Goal: Task Accomplishment & Management: Complete application form

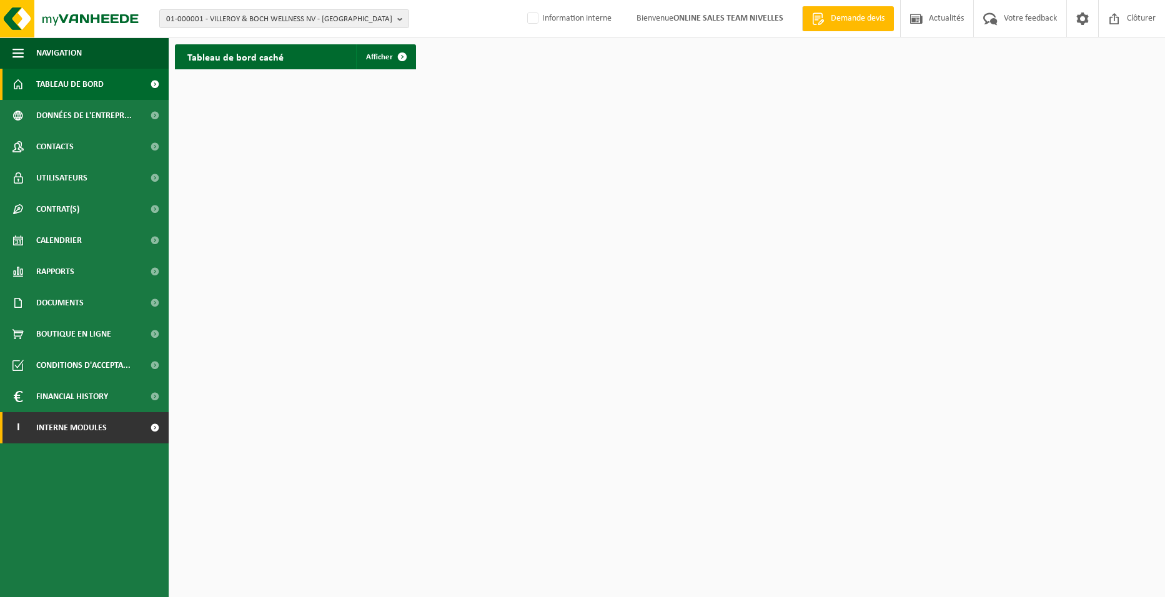
click at [80, 427] on span "Interne modules" at bounding box center [71, 427] width 71 height 31
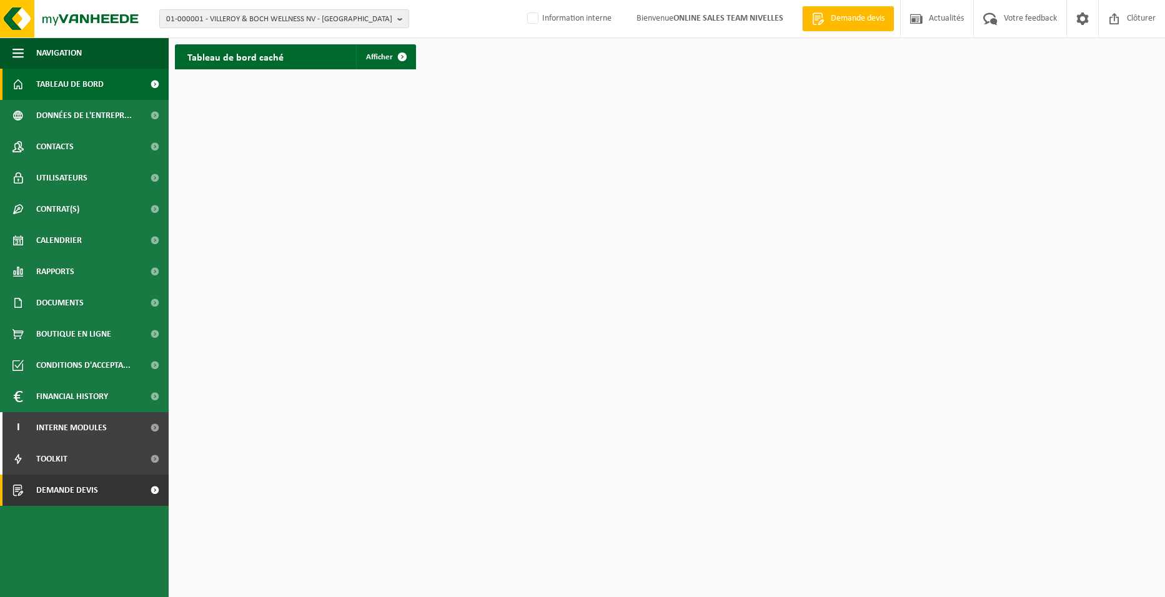
click at [104, 493] on link "Demande devis" at bounding box center [84, 490] width 169 height 31
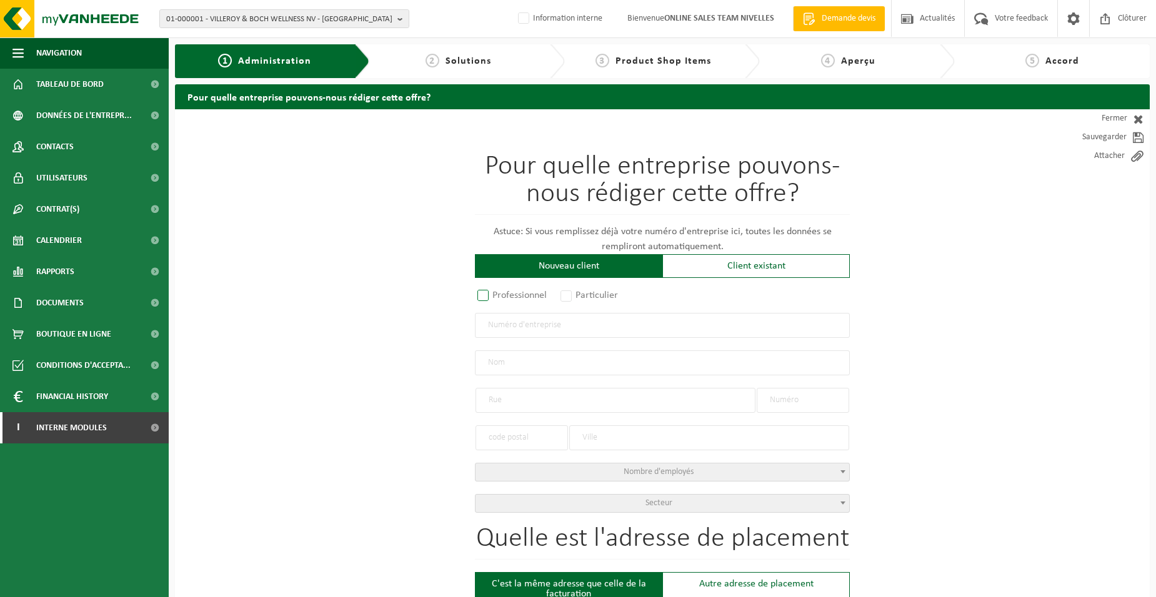
click at [494, 296] on label "Professionnel" at bounding box center [513, 295] width 76 height 17
click at [495, 296] on input "Professionnel" at bounding box center [499, 296] width 8 height 8
radio input "true"
click at [524, 327] on input "text" at bounding box center [662, 325] width 375 height 25
click at [568, 288] on label "Particulier" at bounding box center [590, 295] width 64 height 17
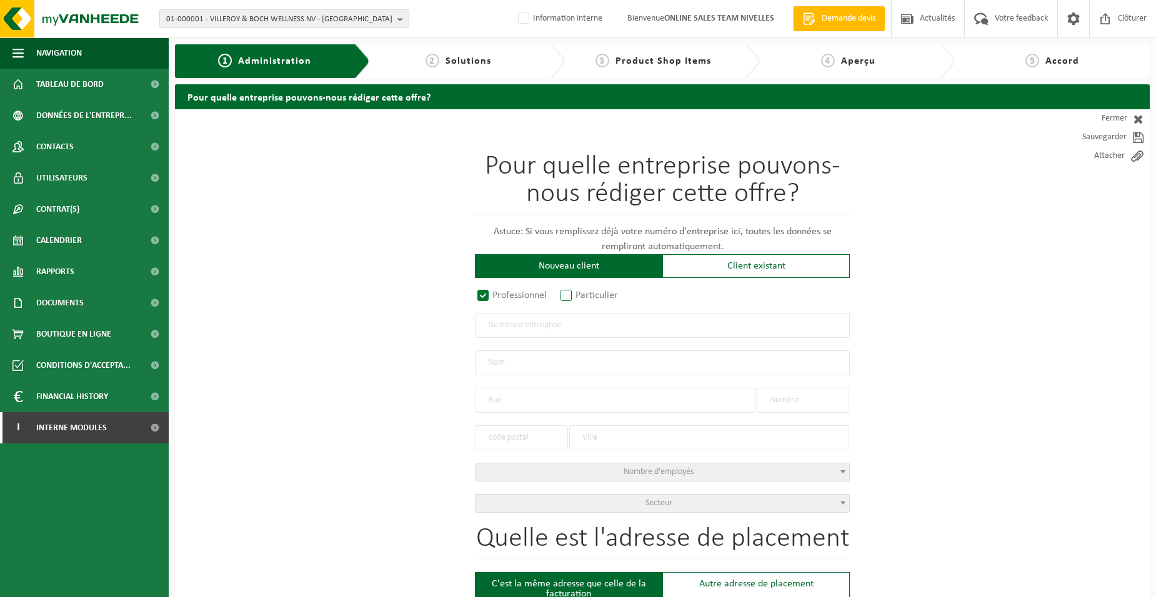
click at [579, 292] on input "Particulier" at bounding box center [583, 296] width 8 height 8
radio input "true"
select select "P"
select select "1707"
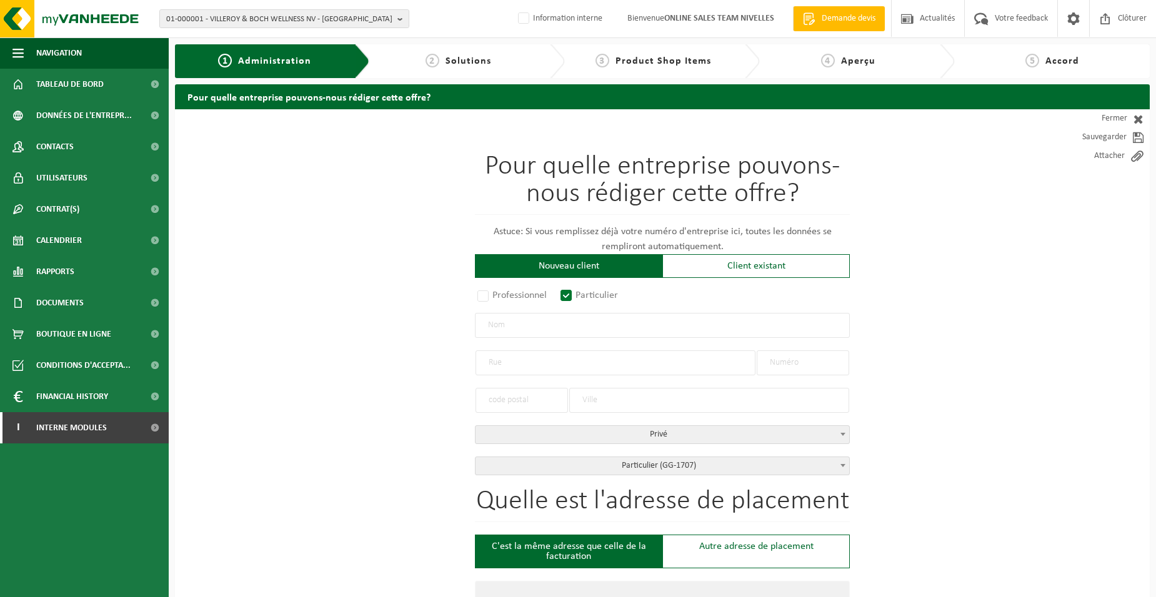
click at [547, 319] on input "text" at bounding box center [662, 325] width 375 height 25
type input "f"
type input "FRATERNELLE DES POMPIERS"
click at [511, 357] on input "text" at bounding box center [615, 363] width 280 height 25
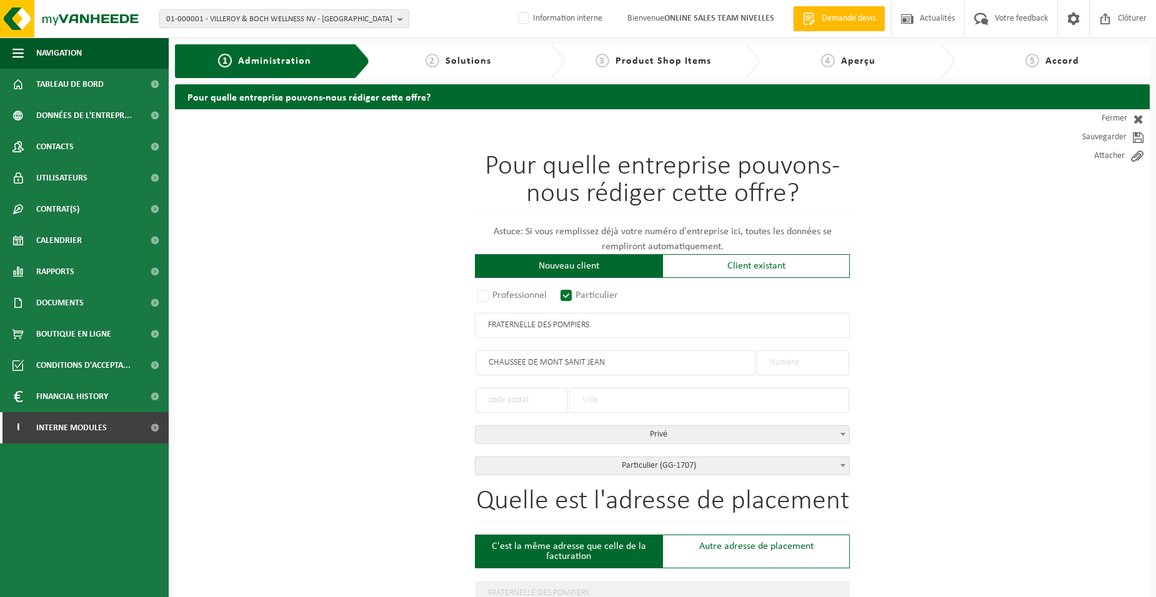
type input "CHAUSSEE DE MONT SANIT JEAN"
click at [815, 362] on input "text" at bounding box center [803, 363] width 92 height 25
type input "120"
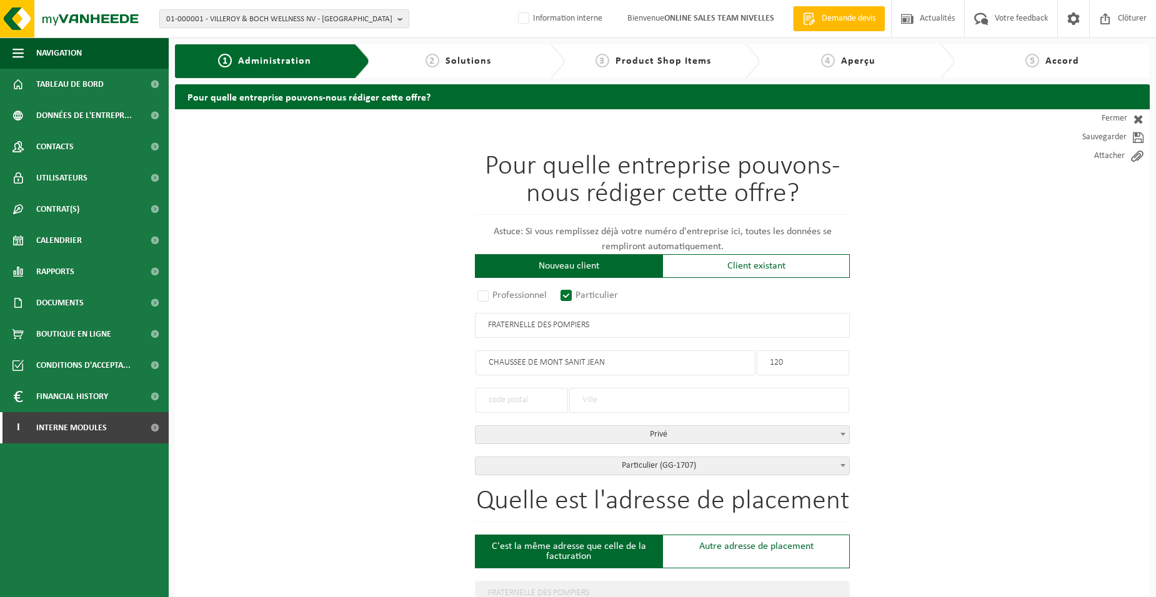
click at [494, 396] on input "text" at bounding box center [521, 400] width 92 height 25
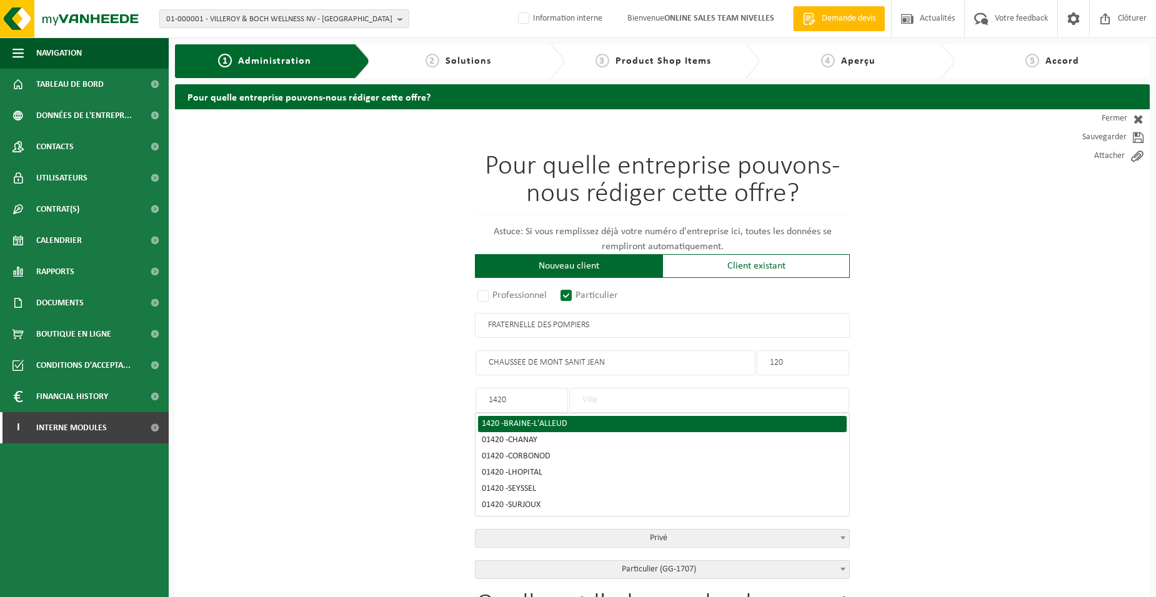
type input "1420"
click at [539, 424] on span "BRAINE-L'ALLEUD" at bounding box center [536, 423] width 64 height 9
type input "BRAINE-L'ALLEUD"
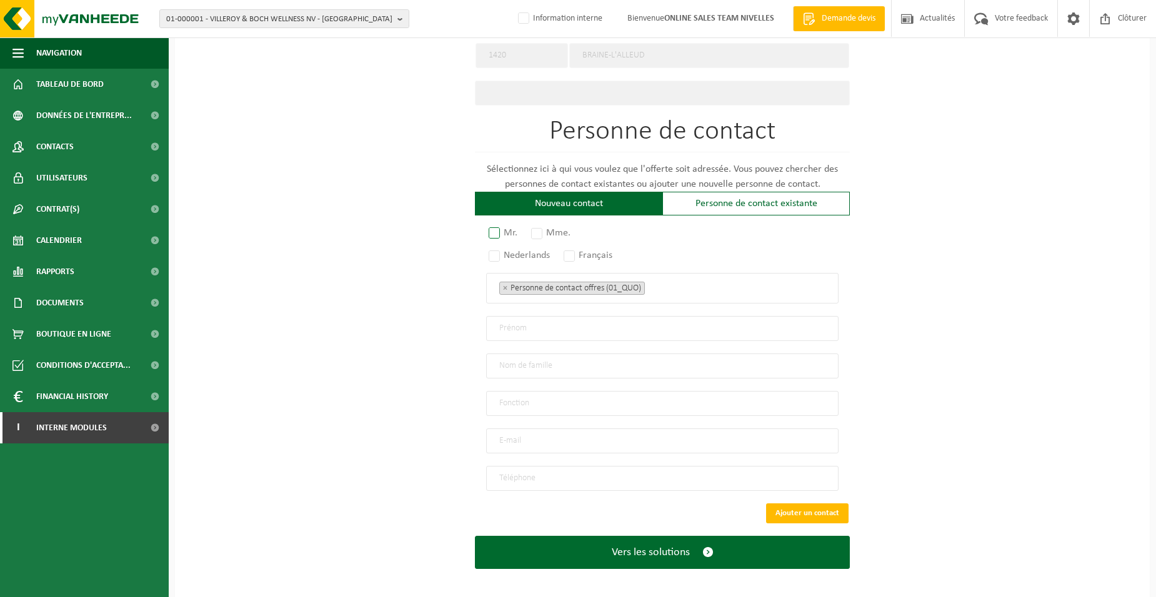
scroll to position [614, 0]
drag, startPoint x: 506, startPoint y: 226, endPoint x: 557, endPoint y: 242, distance: 53.7
click at [506, 228] on label "Mr." at bounding box center [503, 232] width 35 height 17
radio input "true"
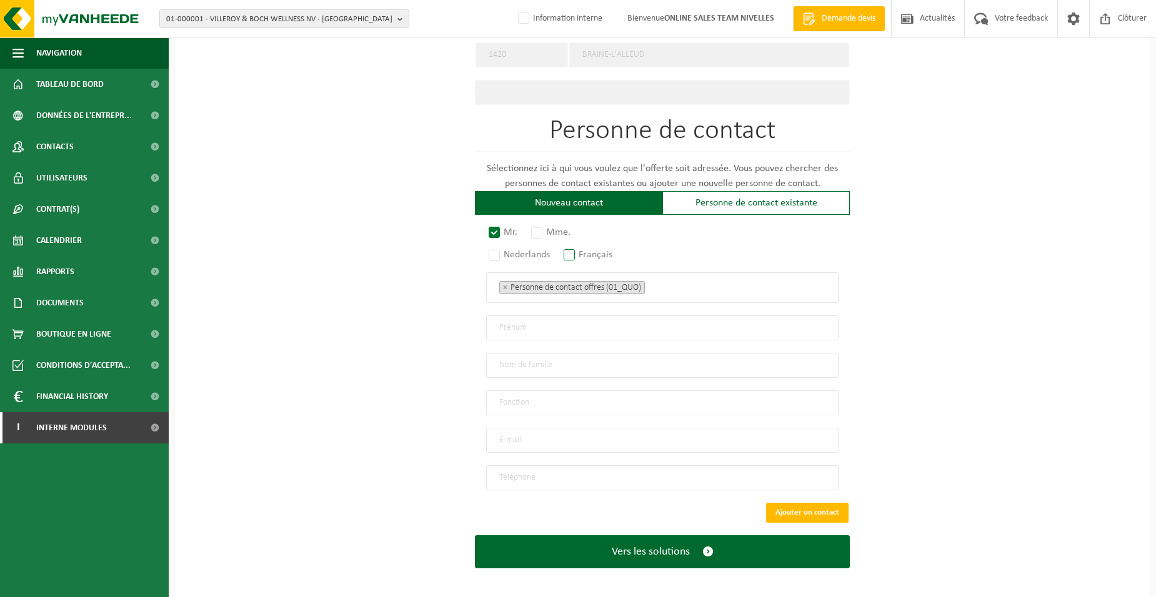
click at [575, 253] on label "Français" at bounding box center [588, 254] width 55 height 17
radio input "true"
click at [689, 288] on ul "× Personne de contact offres (01_QUO)" at bounding box center [662, 287] width 326 height 16
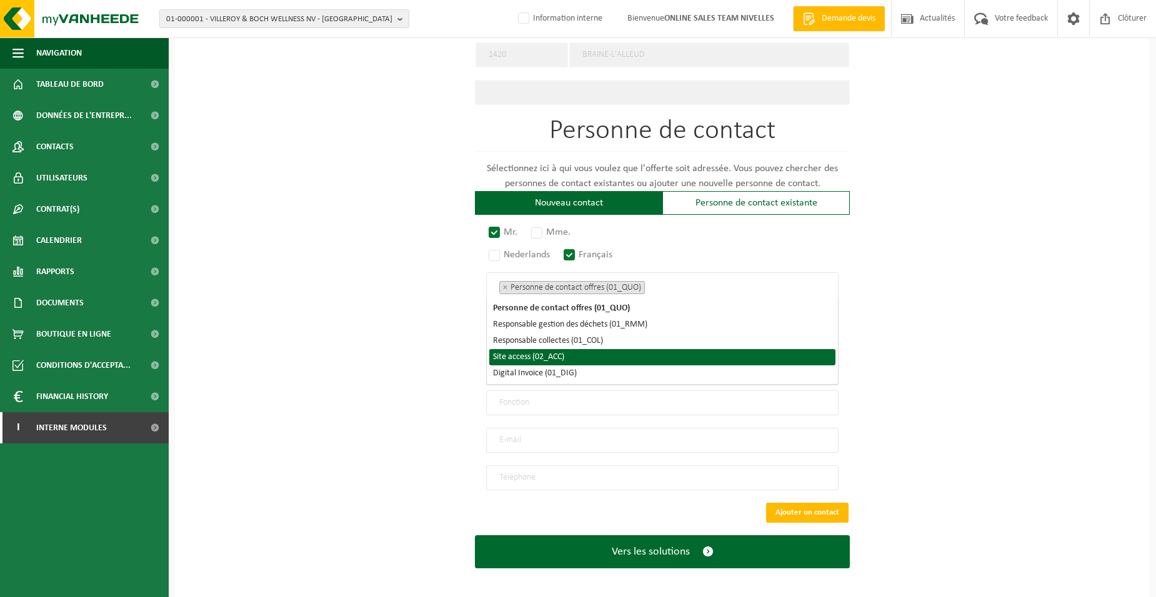
click at [609, 360] on li "Site access (02_ACC)" at bounding box center [662, 357] width 346 height 16
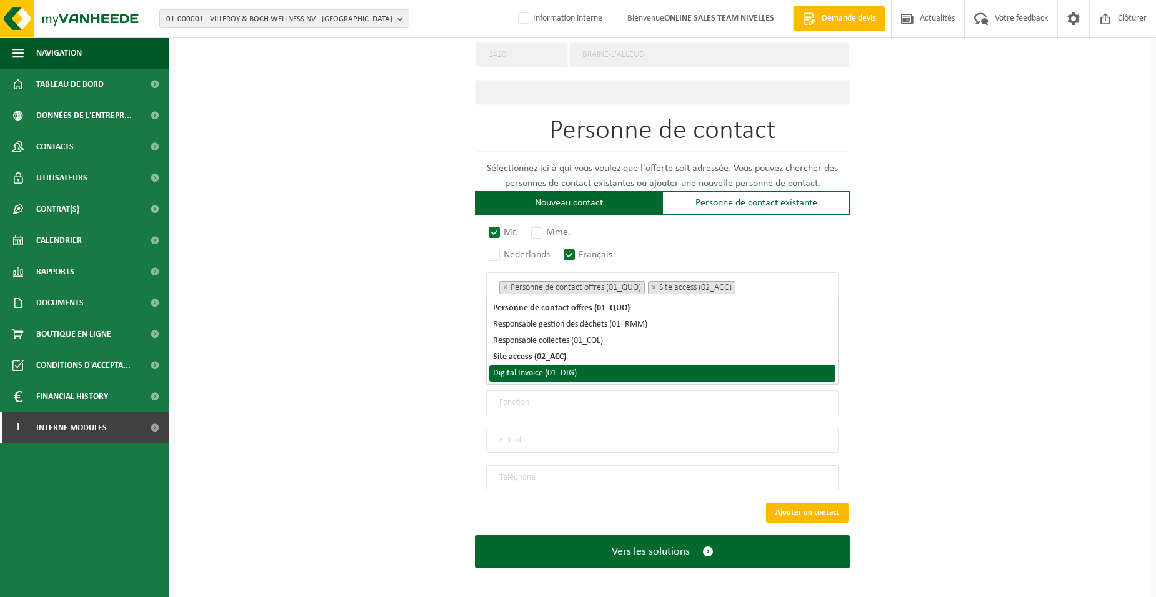
click at [606, 372] on li "Digital Invoice (01_DIG)" at bounding box center [662, 374] width 346 height 16
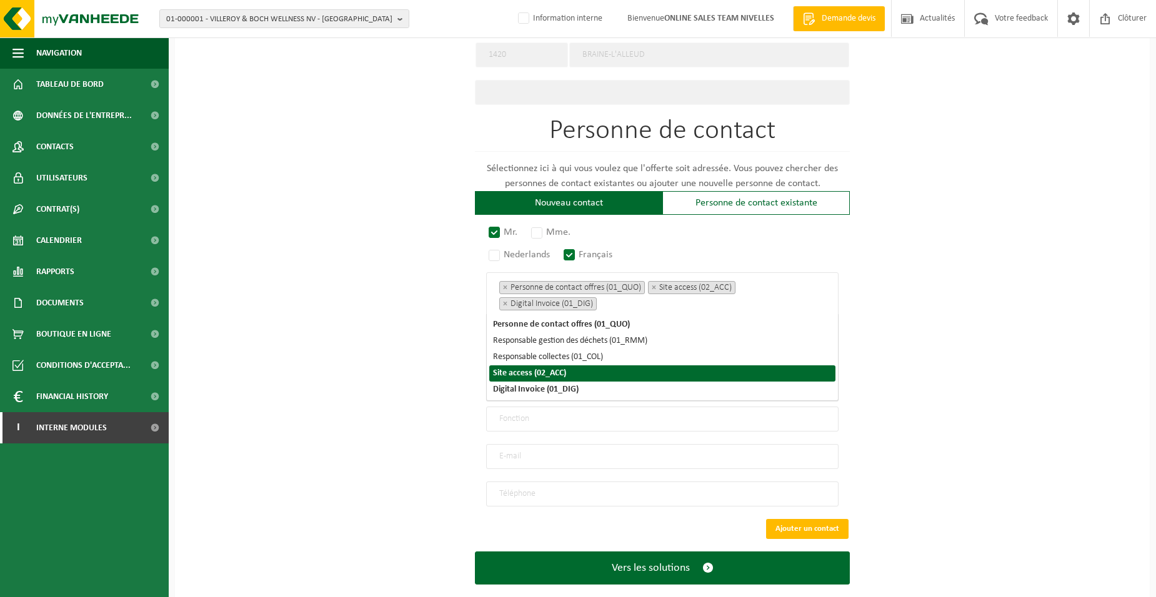
click at [407, 372] on div "Pour quelle entreprise pouvons-nous rédiger cette offre? Astuce: Si vous rempli…" at bounding box center [662, 56] width 975 height 1120
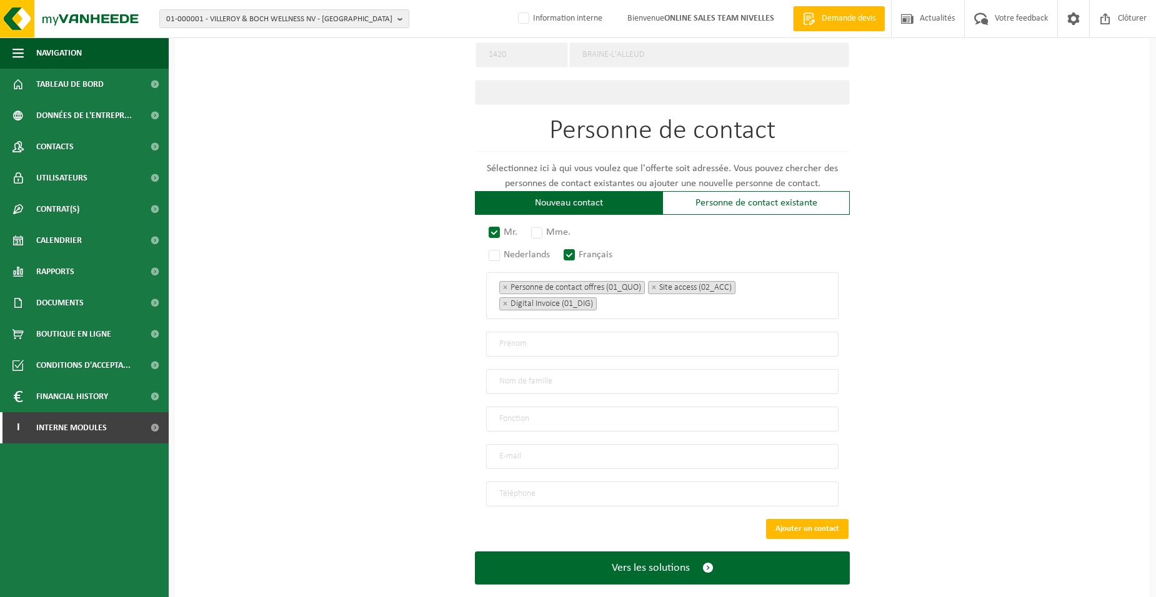
click at [525, 343] on input "text" at bounding box center [662, 344] width 352 height 25
type input "SEBASTIEN"
click at [524, 375] on input "text" at bounding box center [662, 381] width 352 height 25
type input "VERBEKE"
click at [526, 411] on input "text" at bounding box center [662, 419] width 352 height 25
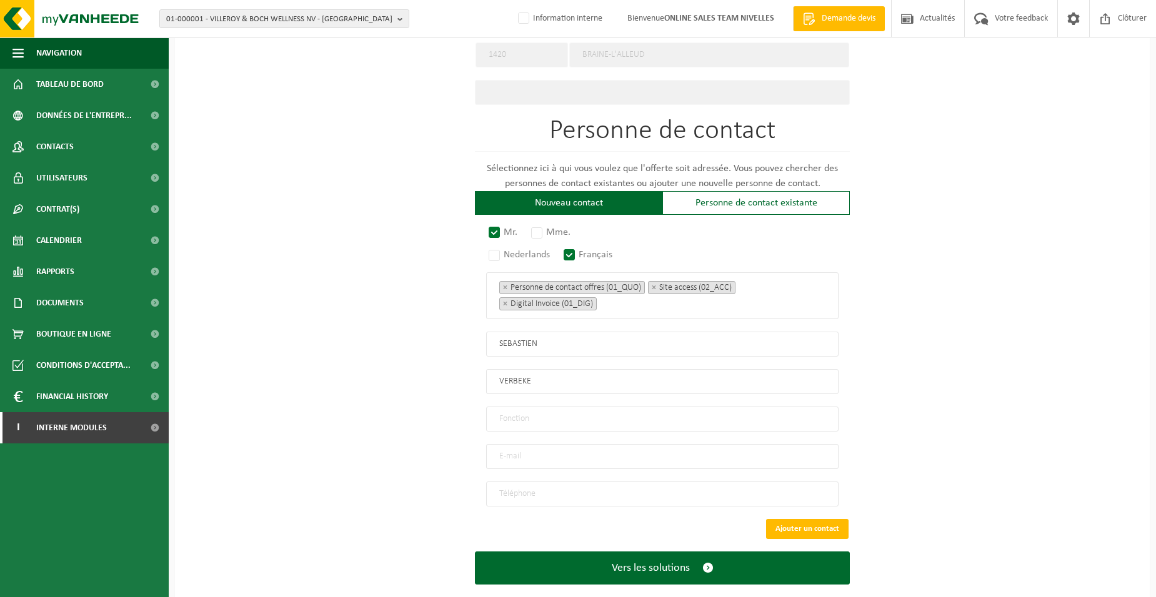
type input "Directeur"
click at [511, 445] on input "email" at bounding box center [662, 456] width 352 height 25
type input "SEBASTIEN.VERBEKE@INCENDIEBW.BE"
click at [589, 485] on input "tel" at bounding box center [662, 494] width 352 height 25
type input "+32 477 35 94 93"
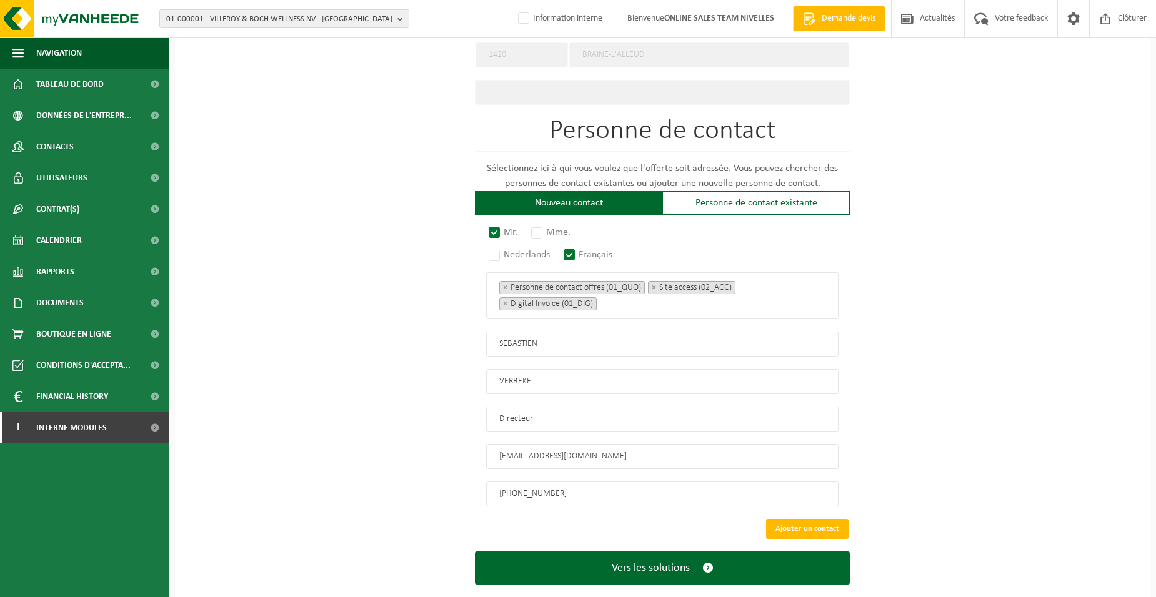
click at [475, 552] on button "Vers les solutions" at bounding box center [662, 568] width 375 height 33
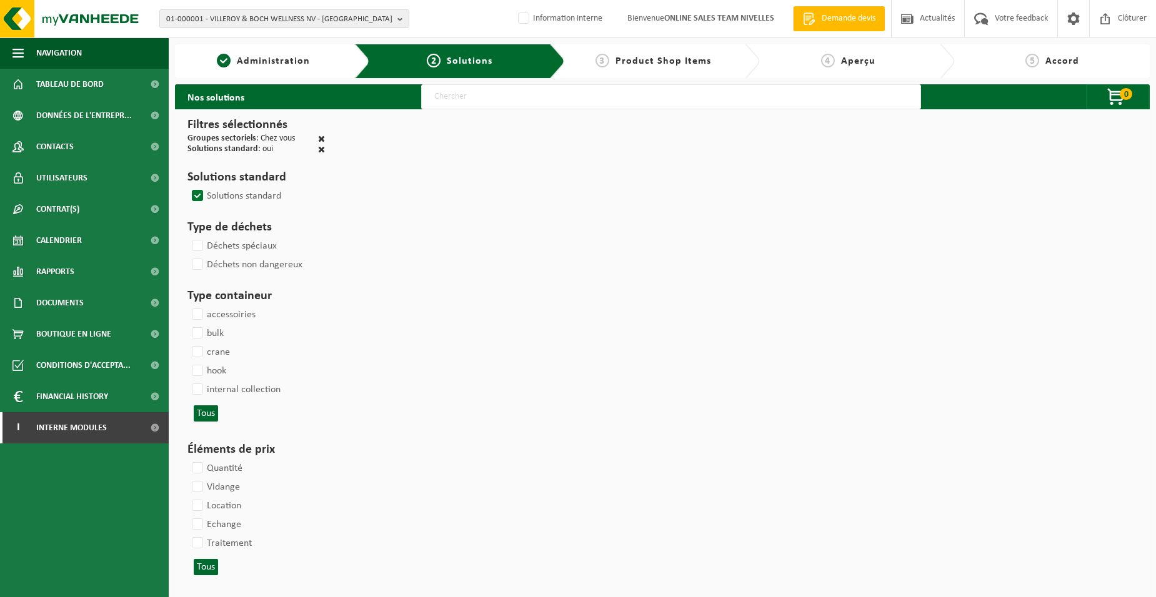
click at [467, 101] on input "text" at bounding box center [671, 96] width 500 height 25
type input "000052"
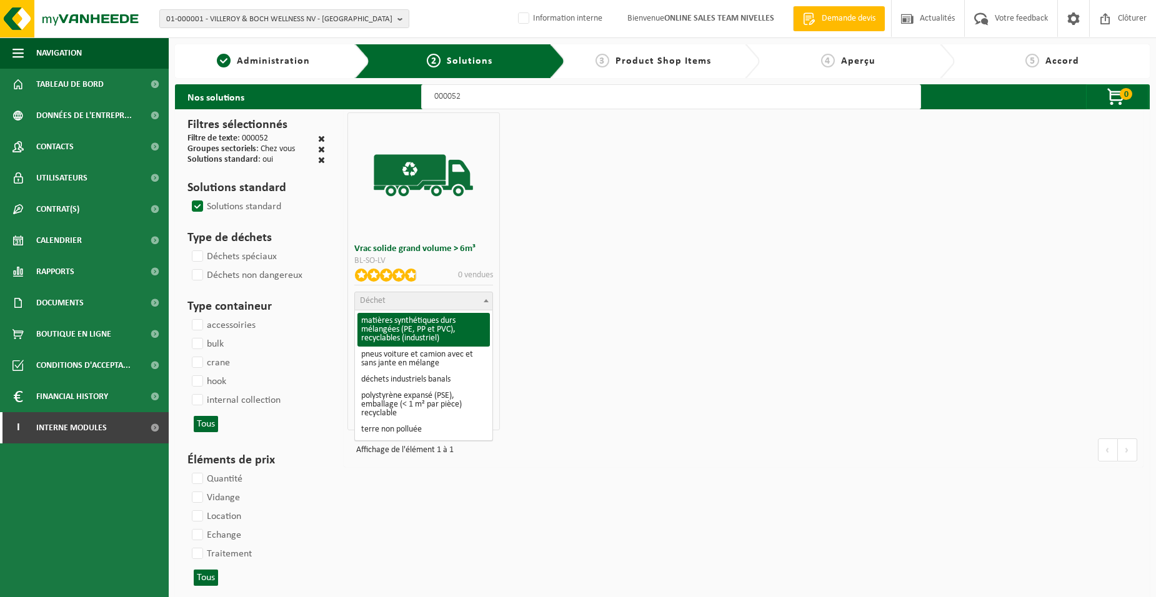
click at [407, 293] on span "Déchet" at bounding box center [423, 300] width 137 height 17
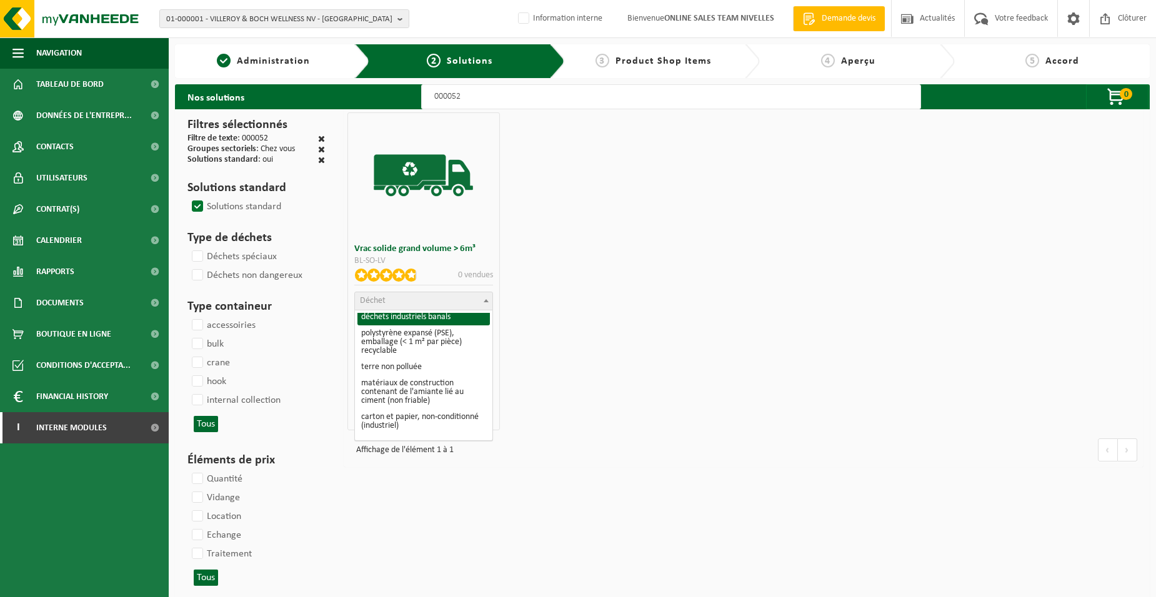
scroll to position [125, 0]
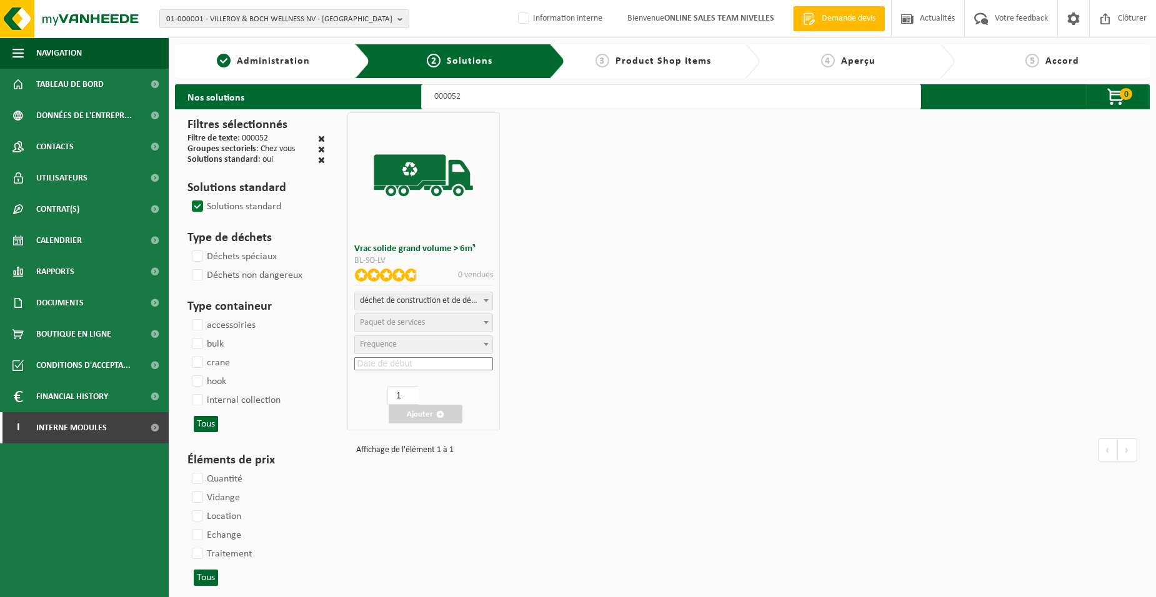
select select "31"
select select
select select "47"
select select "25"
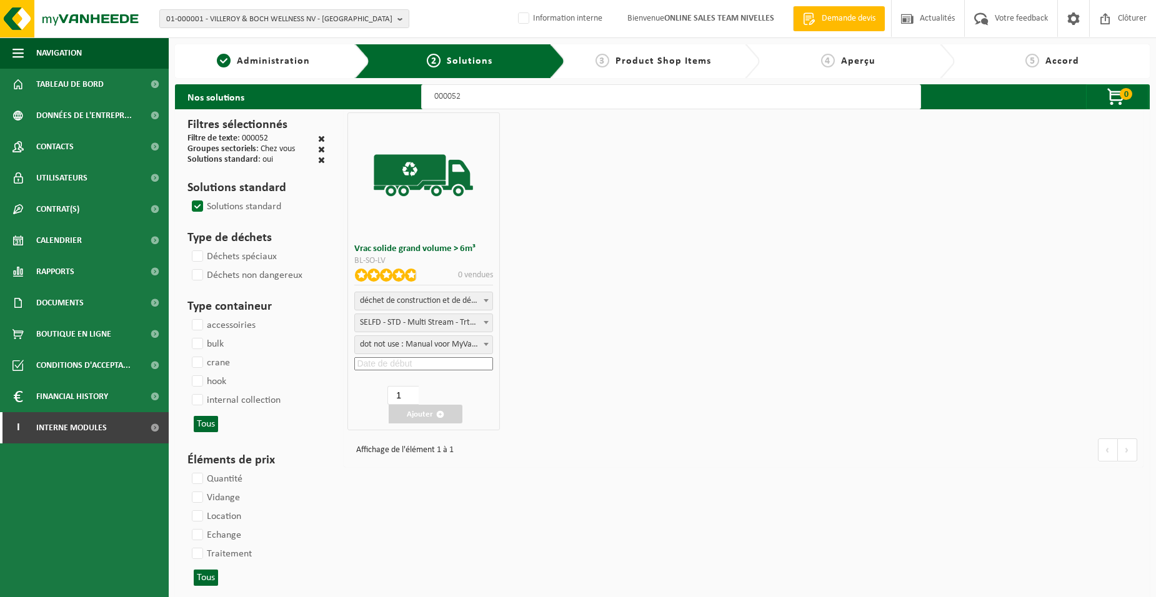
click at [413, 364] on input at bounding box center [423, 363] width 138 height 13
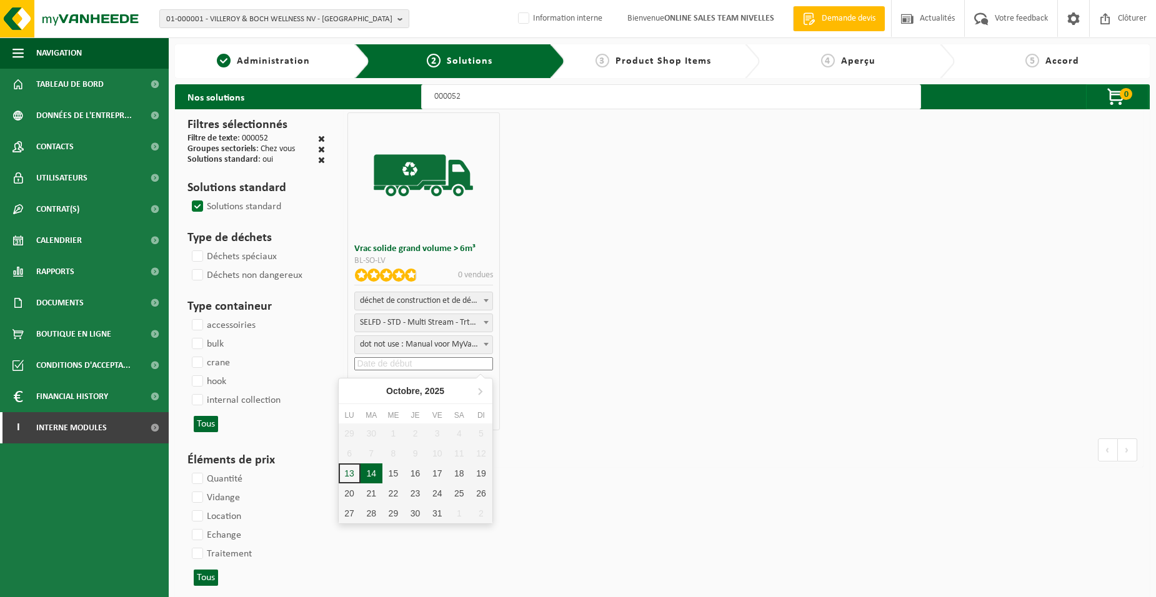
click at [376, 472] on div "14" at bounding box center [372, 474] width 22 height 20
type input "2025-10-14"
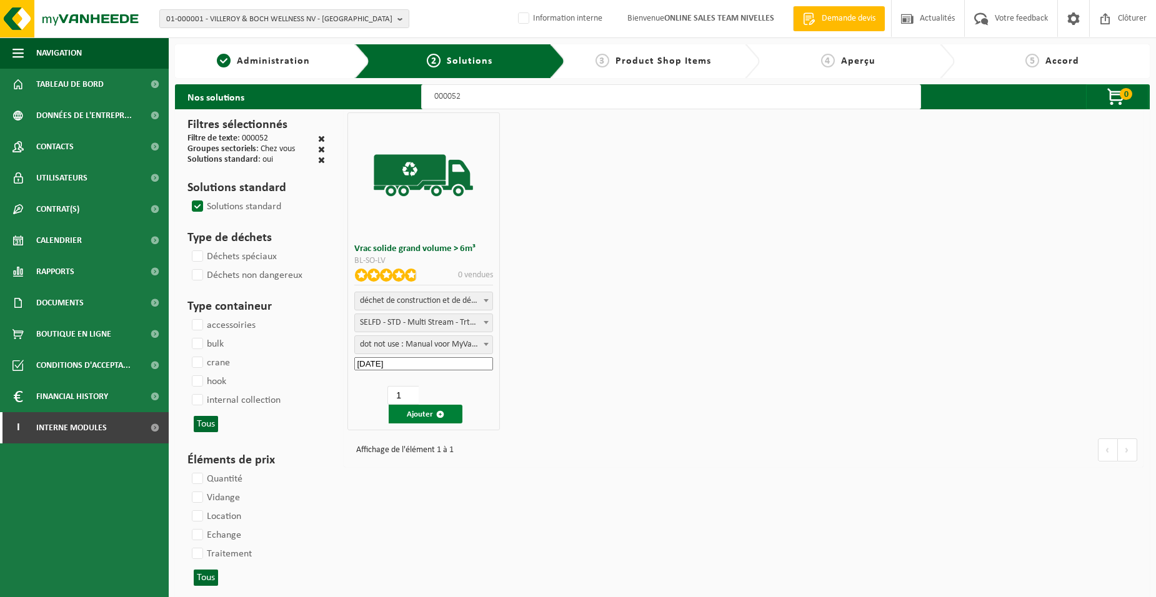
click at [406, 415] on button "Ajouter" at bounding box center [426, 414] width 74 height 19
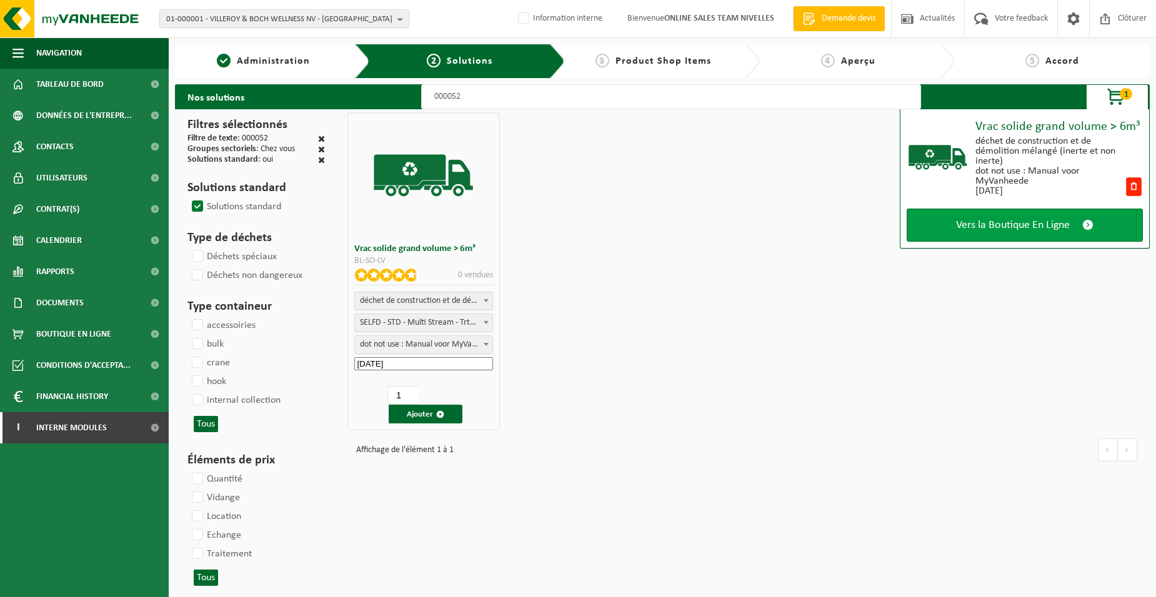
click at [961, 229] on span "Vers la Boutique En Ligne" at bounding box center [1013, 225] width 114 height 13
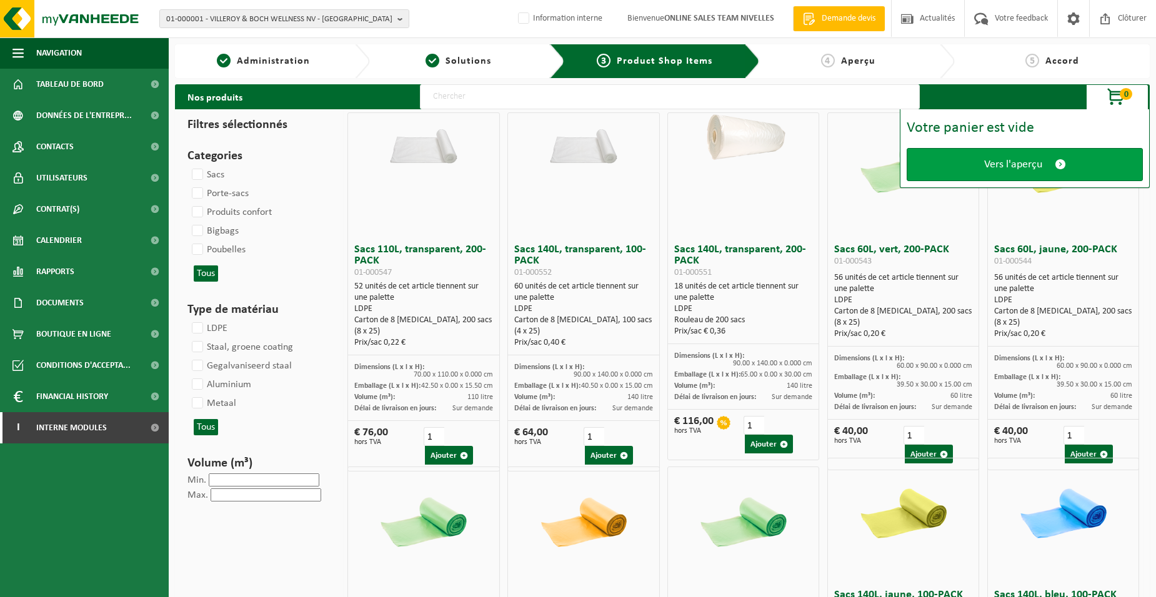
click at [983, 173] on link "Vers l'aperçu" at bounding box center [1025, 164] width 236 height 33
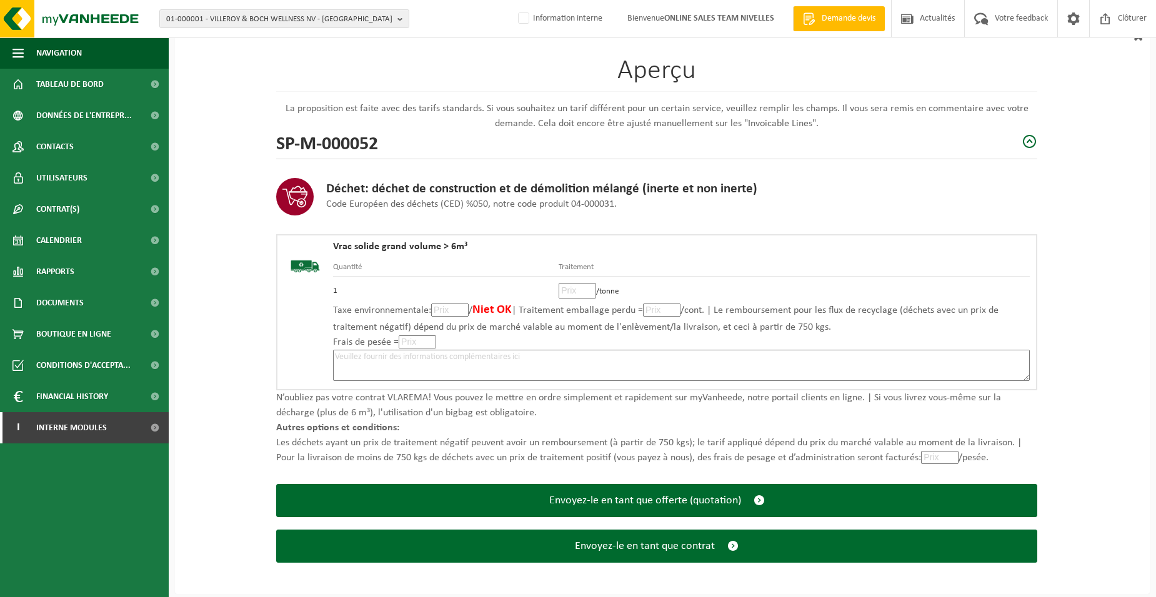
scroll to position [86, 0]
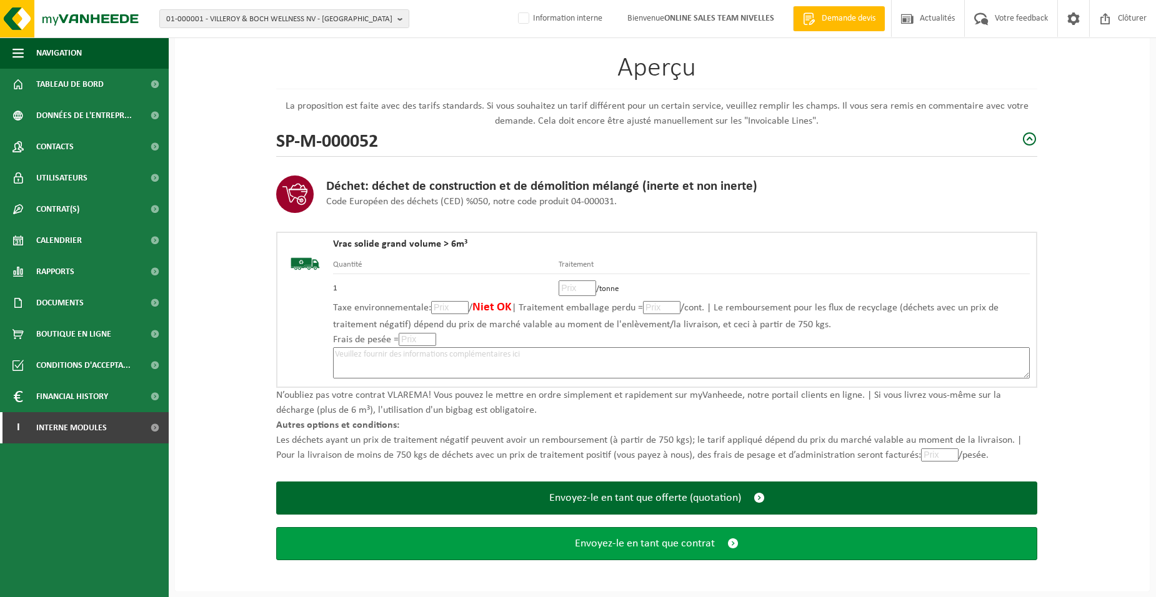
click at [631, 542] on span "Envoyez-le en tant que contrat" at bounding box center [645, 543] width 140 height 13
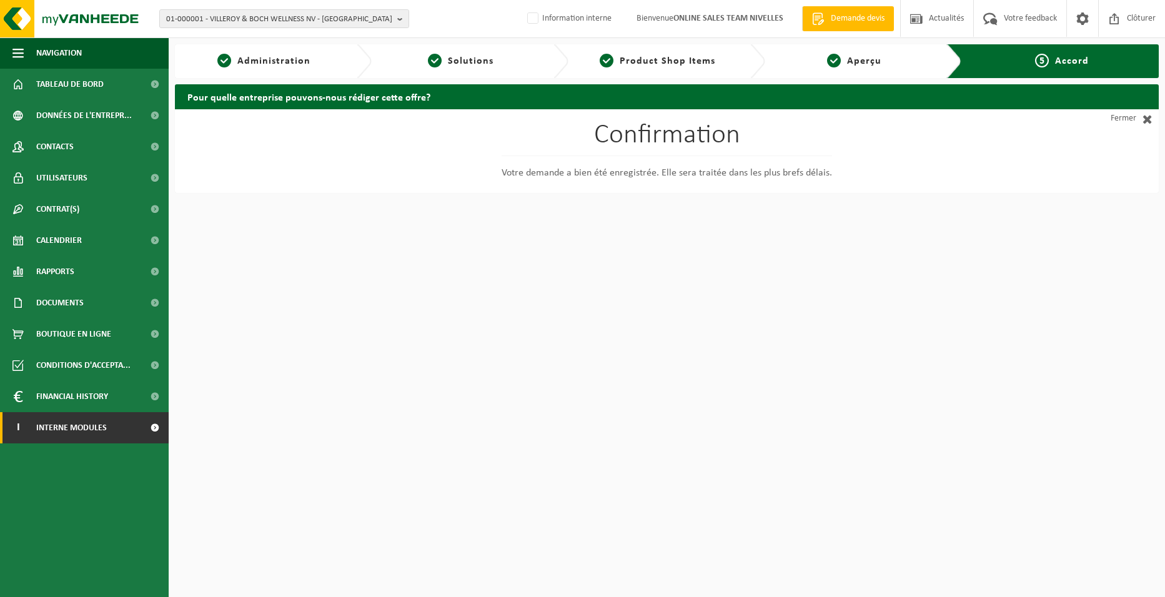
click at [82, 429] on span "Interne modules" at bounding box center [71, 427] width 71 height 31
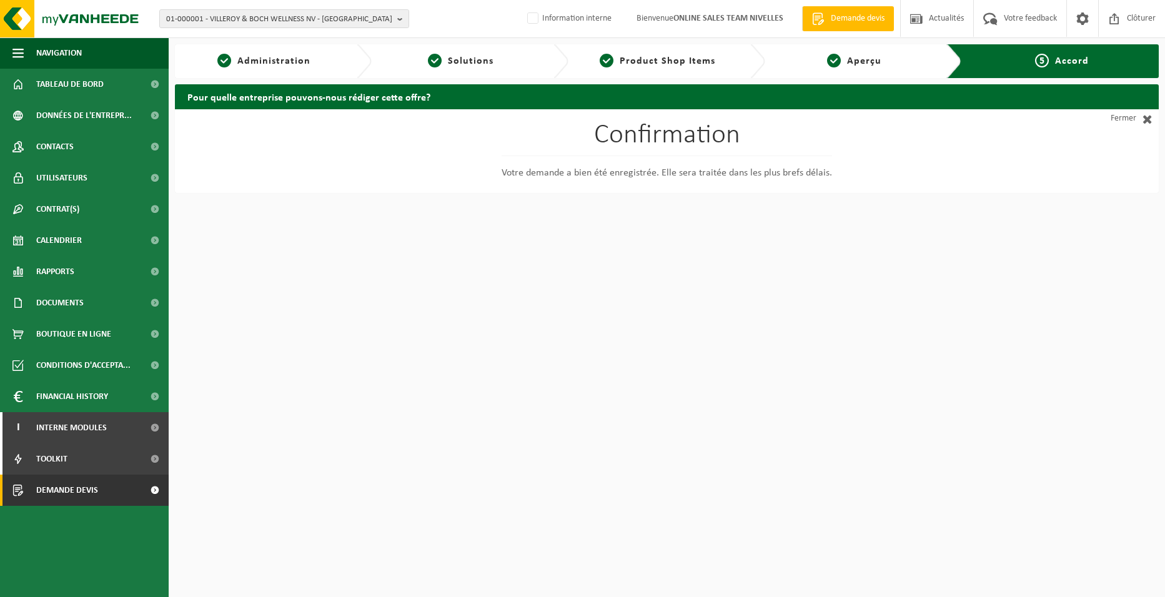
click at [130, 494] on link "Demande devis" at bounding box center [84, 490] width 169 height 31
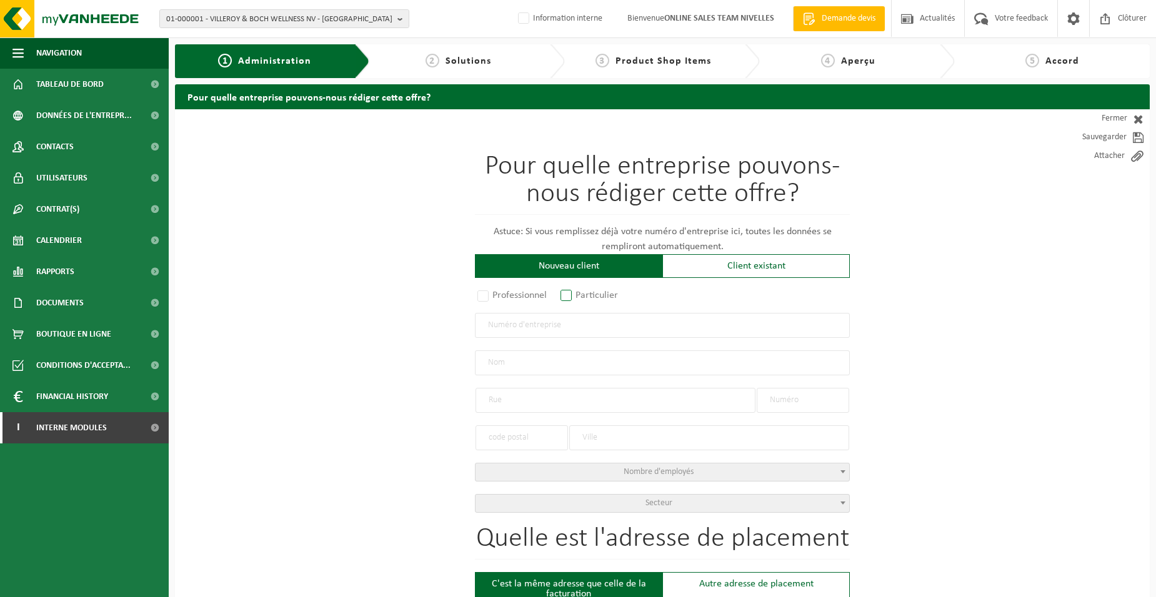
click at [580, 293] on label "Particulier" at bounding box center [590, 295] width 64 height 17
click at [580, 293] on input "Particulier" at bounding box center [583, 296] width 8 height 8
radio input "true"
select select "P"
select select "1707"
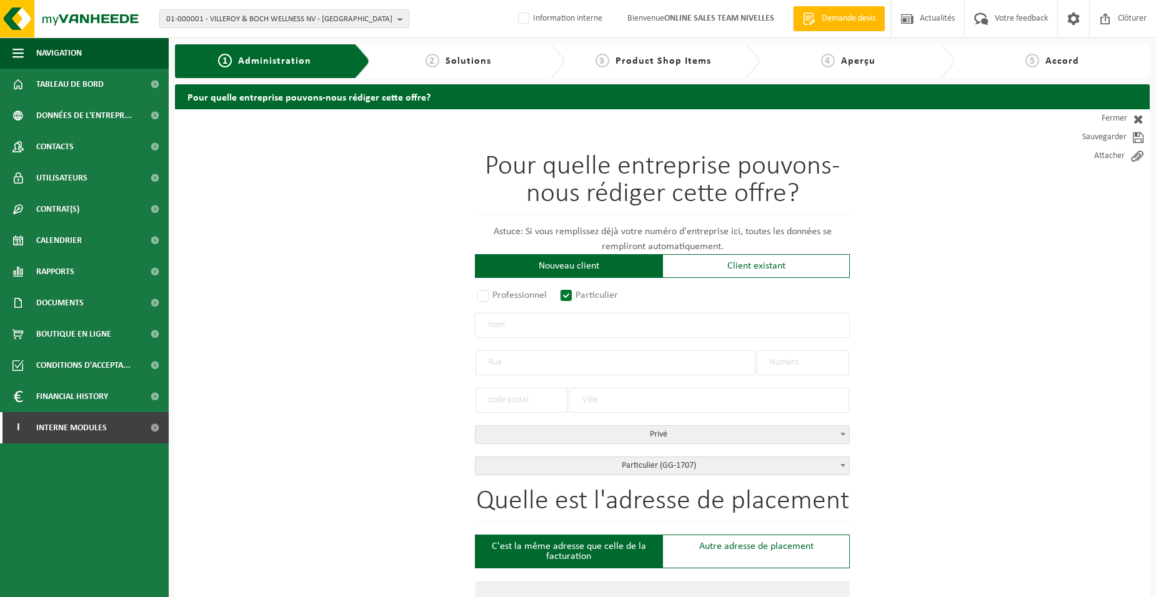
click at [590, 329] on input "text" at bounding box center [662, 325] width 375 height 25
type input "MATEI TITEL PETRICA"
click at [579, 364] on input "text" at bounding box center [615, 363] width 280 height 25
type input "RUE DU PRIESMONT"
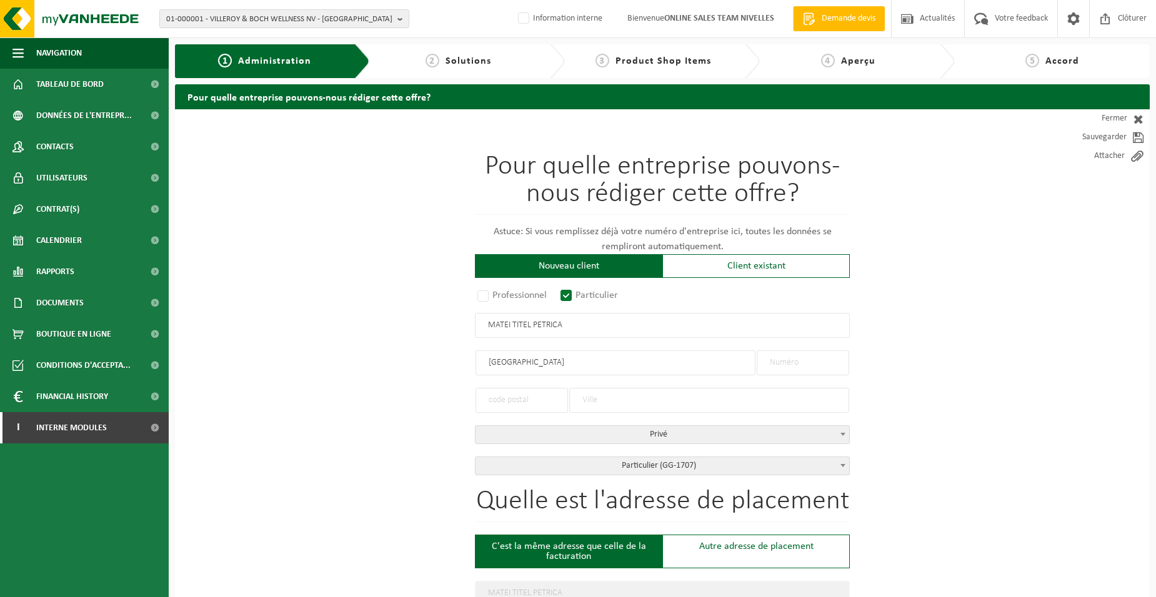
type input "RUE DU PRIESMONT"
click at [824, 361] on input "text" at bounding box center [803, 363] width 92 height 25
type input "208"
click at [543, 400] on input "text" at bounding box center [521, 400] width 92 height 25
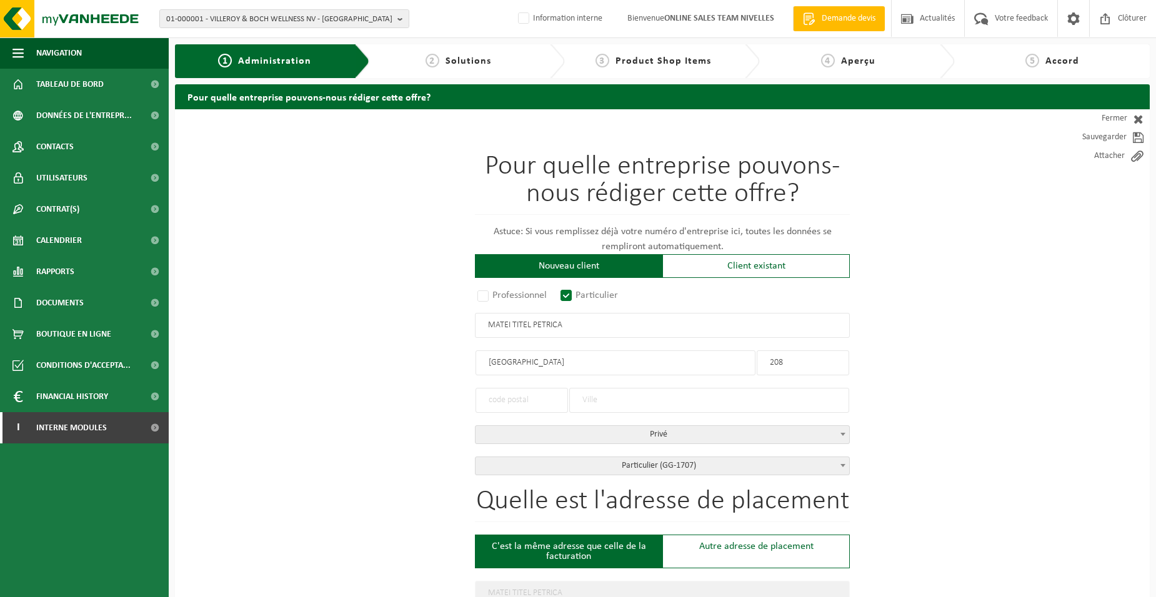
click at [618, 406] on input "text" at bounding box center [709, 400] width 280 height 25
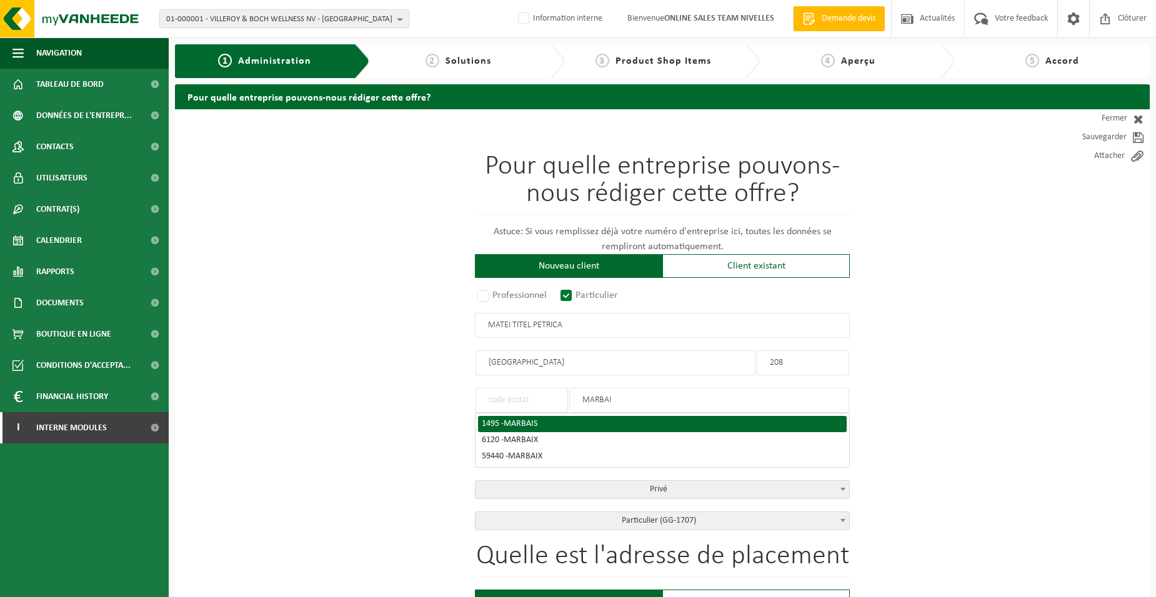
type input "MARBAI"
click at [540, 424] on div "1495 - MARBAIS" at bounding box center [662, 424] width 361 height 9
type input "1495"
type input "MARBAIS"
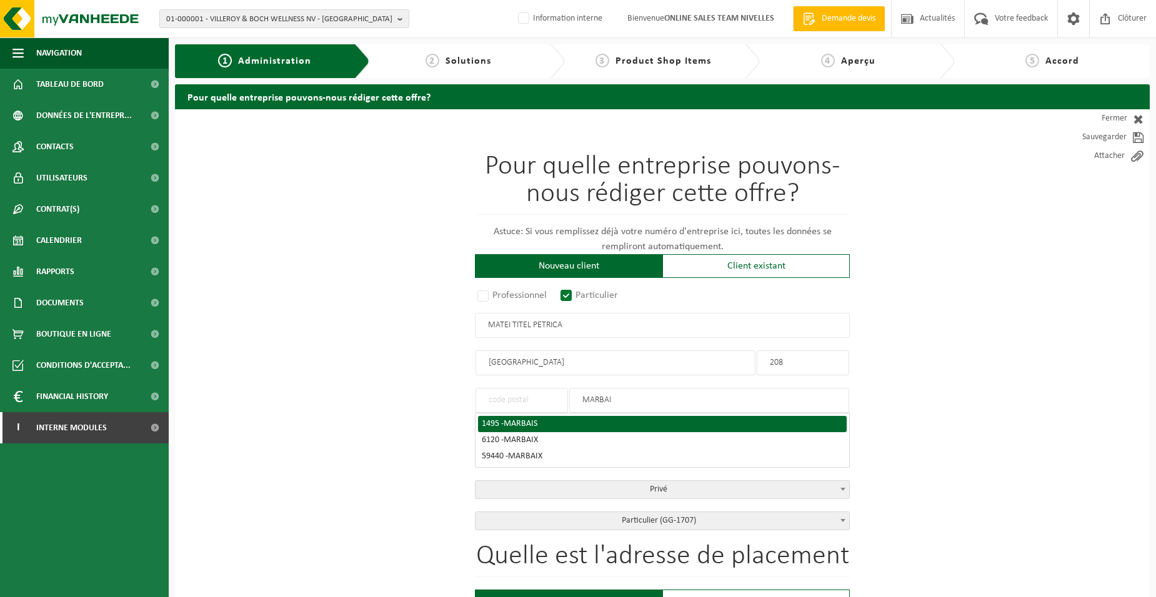
type input "1495"
type input "MARBAIS"
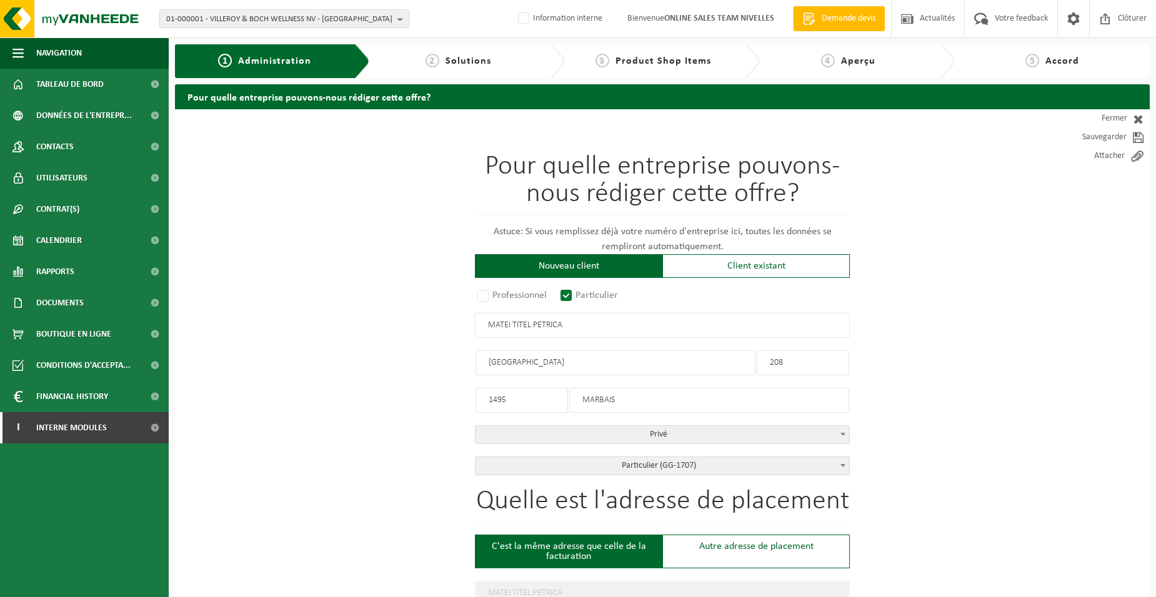
click at [555, 402] on input "1495" at bounding box center [521, 400] width 92 height 25
drag, startPoint x: 458, startPoint y: 402, endPoint x: 441, endPoint y: 399, distance: 17.2
click at [649, 404] on input "MARBAIS" at bounding box center [709, 400] width 280 height 25
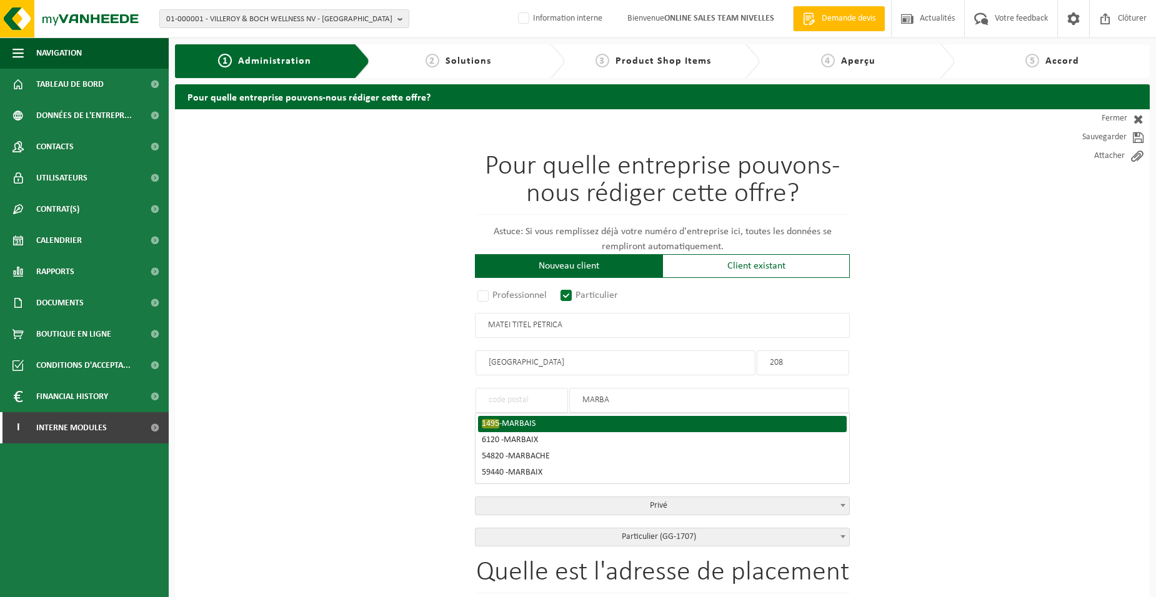
type input "MARBA"
click at [516, 422] on span "MARBAIS" at bounding box center [519, 423] width 34 height 9
type input "1495"
type input "MARBAIS"
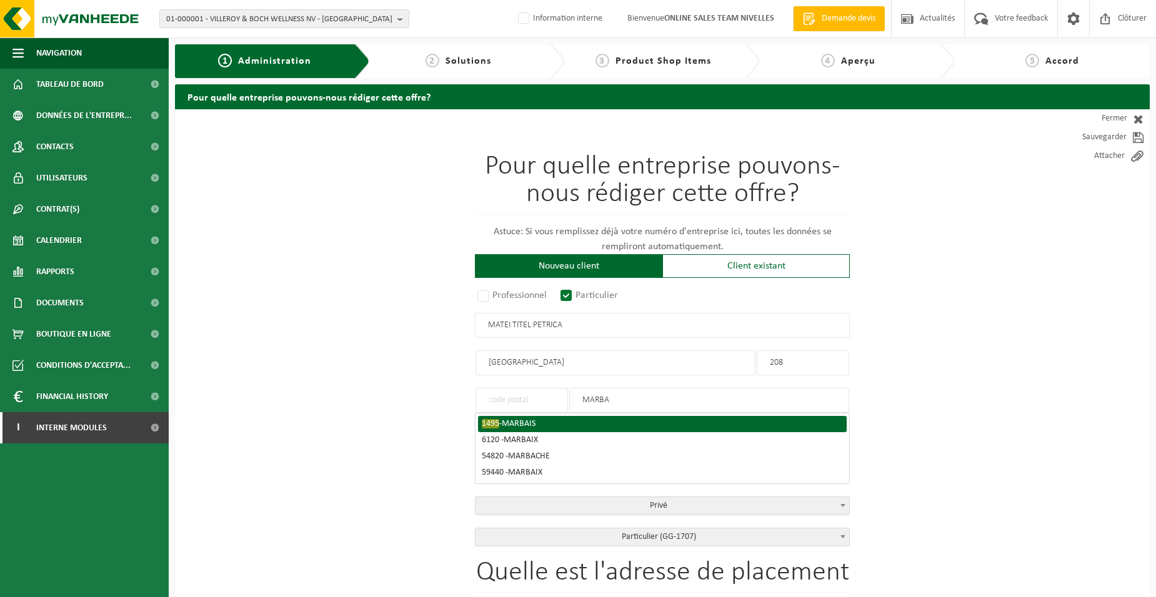
type input "1495"
type input "MARBAIS"
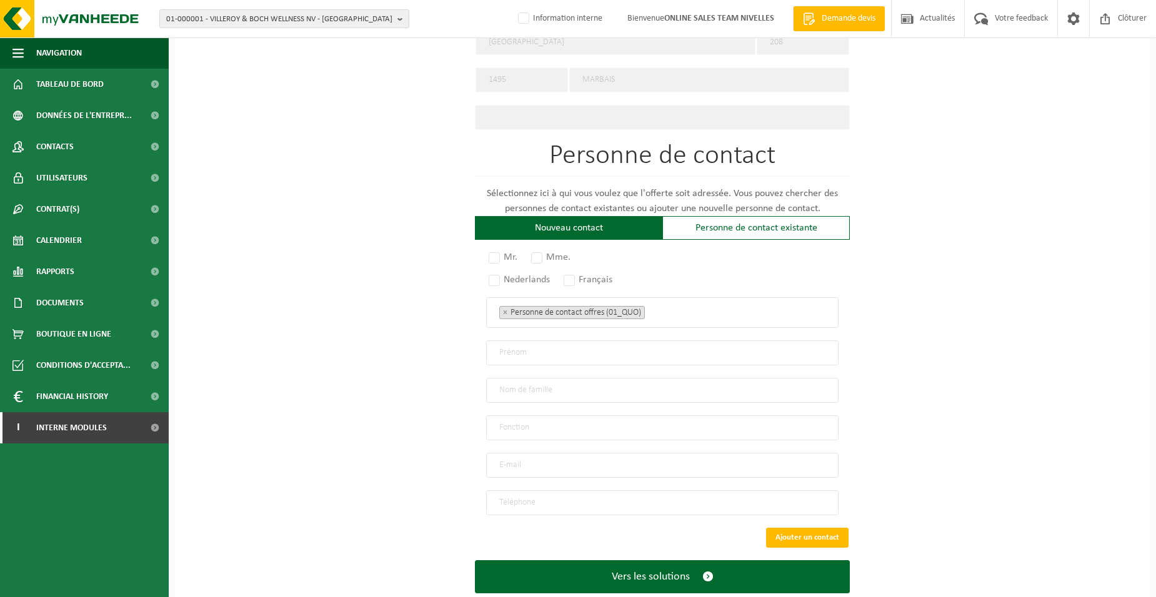
scroll to position [614, 0]
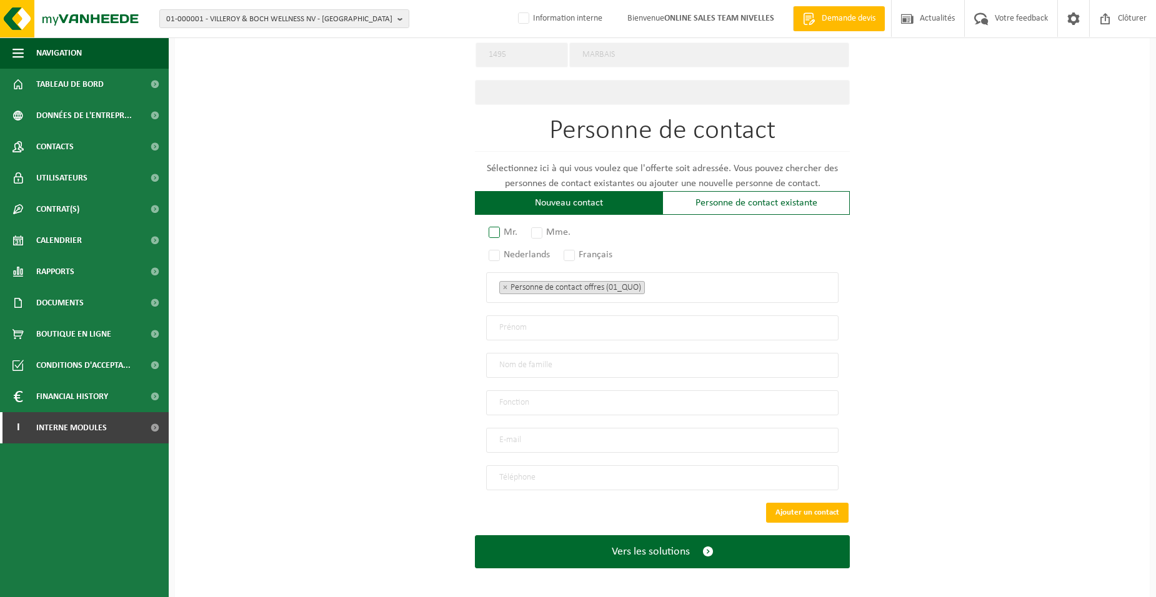
click at [499, 227] on label "Mr." at bounding box center [503, 232] width 35 height 17
radio input "true"
click at [574, 250] on label "Français" at bounding box center [588, 254] width 55 height 17
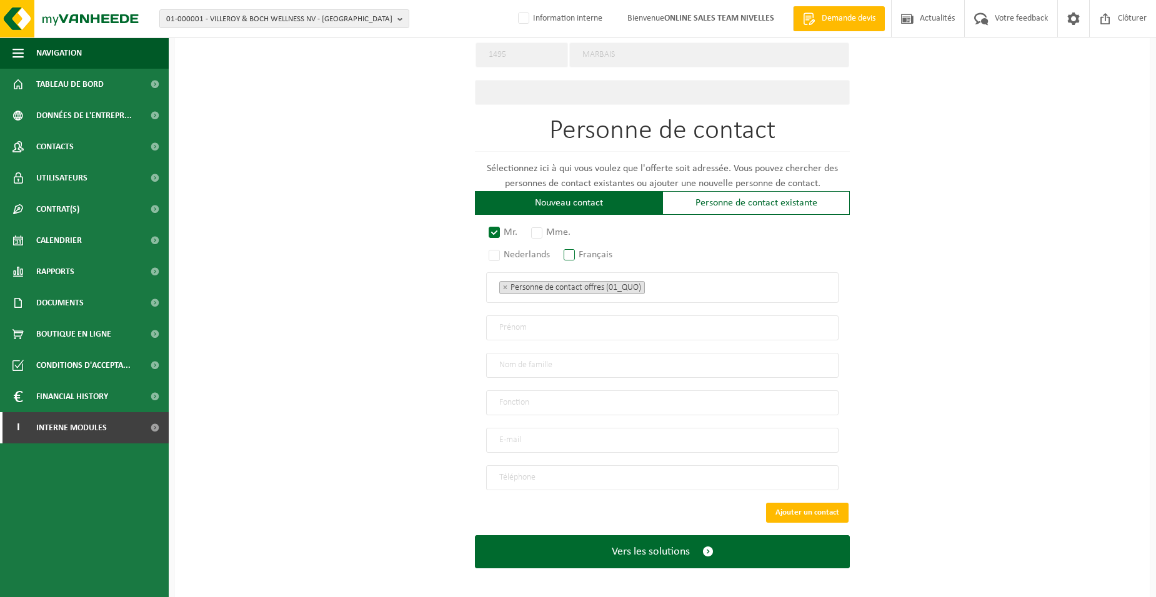
radio input "true"
click at [691, 279] on ul "× Personne de contact offres (01_QUO)" at bounding box center [662, 287] width 326 height 16
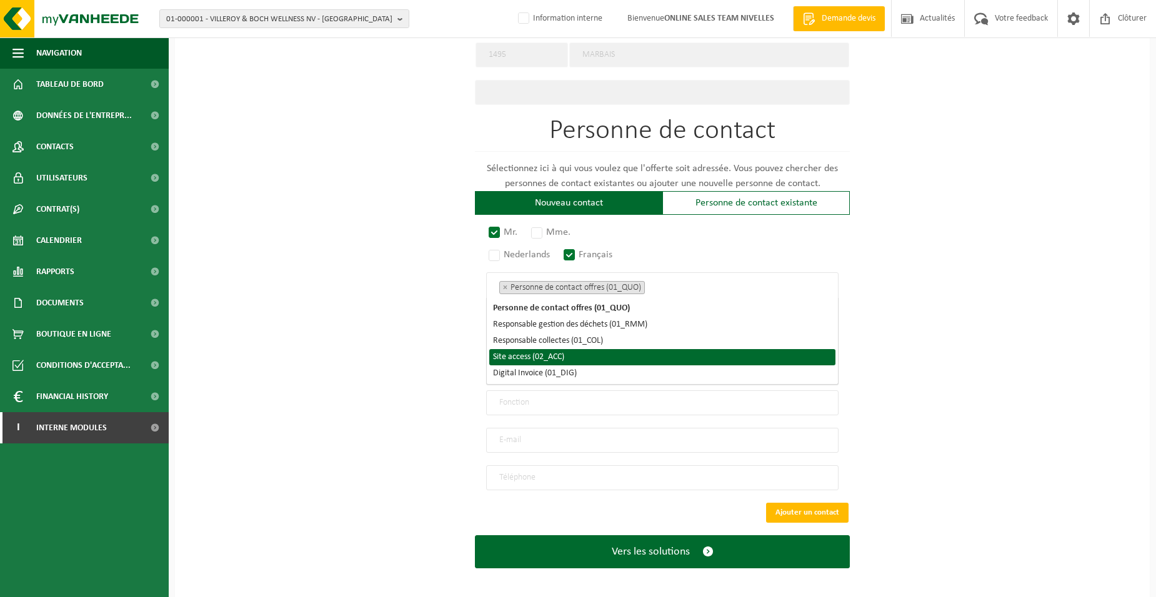
click at [601, 359] on li "Site access (02_ACC)" at bounding box center [662, 357] width 346 height 16
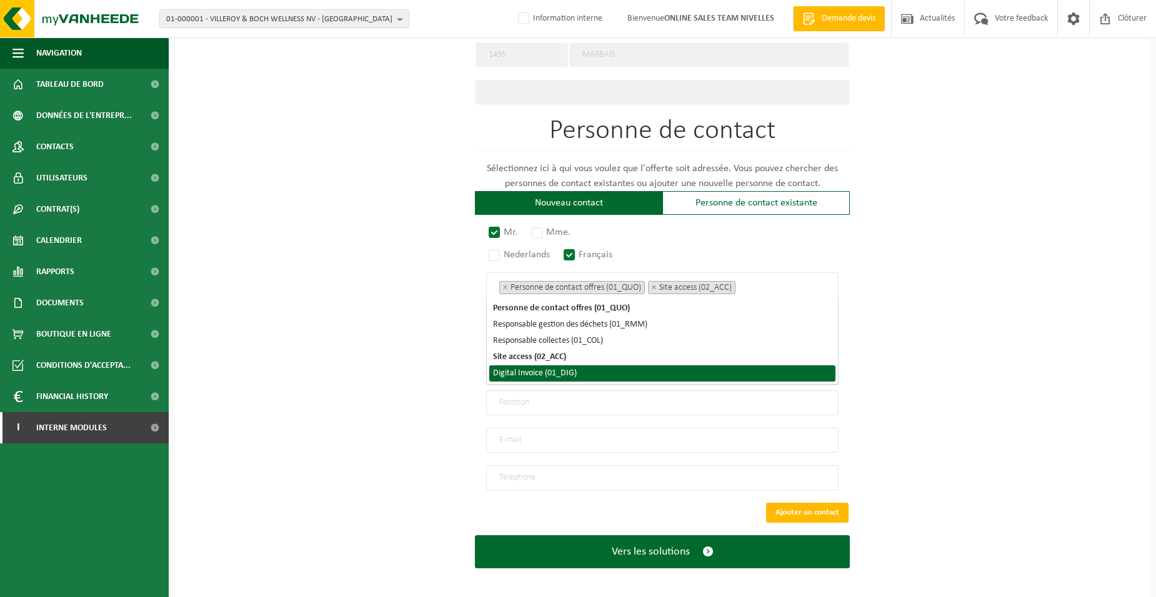
click at [592, 377] on li "Digital Invoice (01_DIG)" at bounding box center [662, 374] width 346 height 16
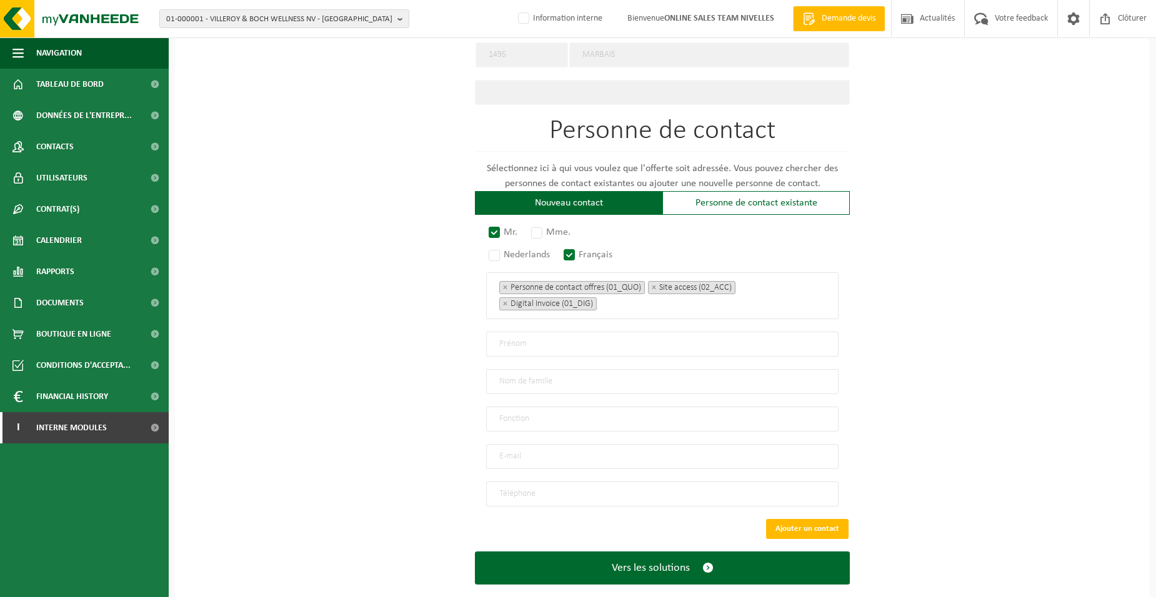
click at [410, 359] on div "Pour quelle entreprise pouvons-nous rédiger cette offre? Astuce: Si vous rempli…" at bounding box center [662, 56] width 975 height 1120
click at [514, 336] on input "text" at bounding box center [662, 344] width 352 height 25
